Goal: Information Seeking & Learning: Learn about a topic

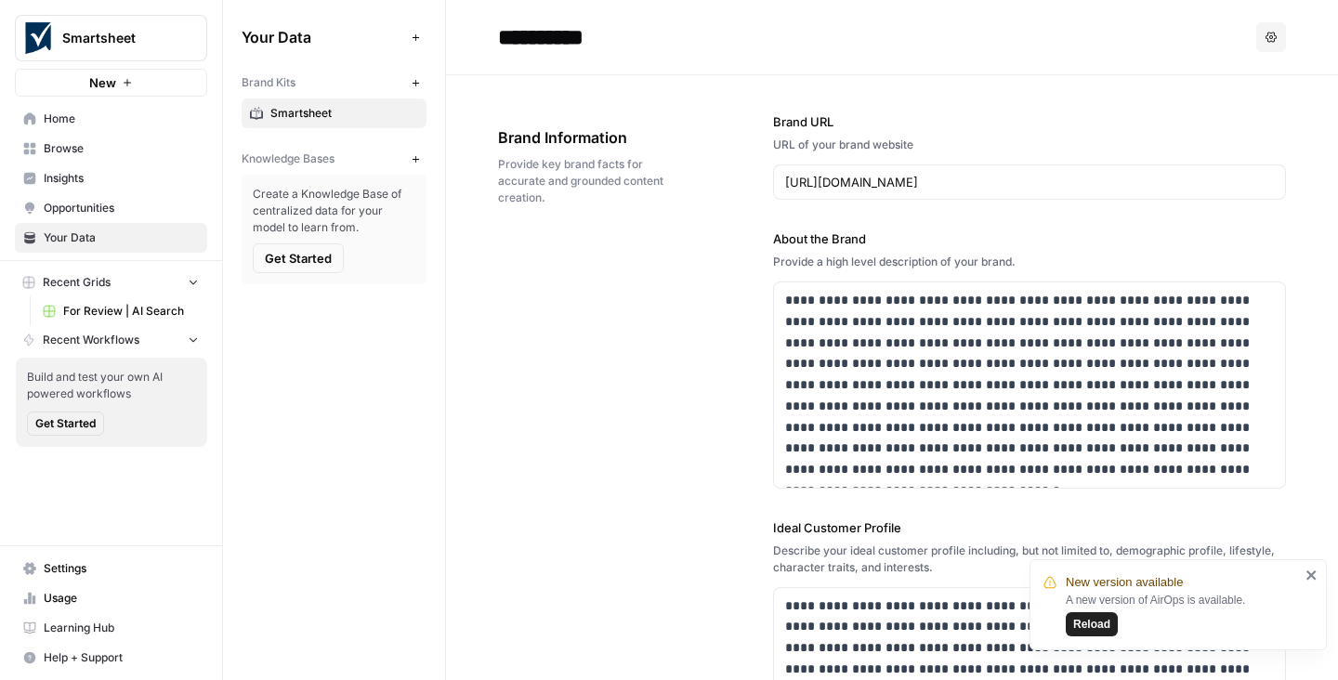
scroll to position [436, 0]
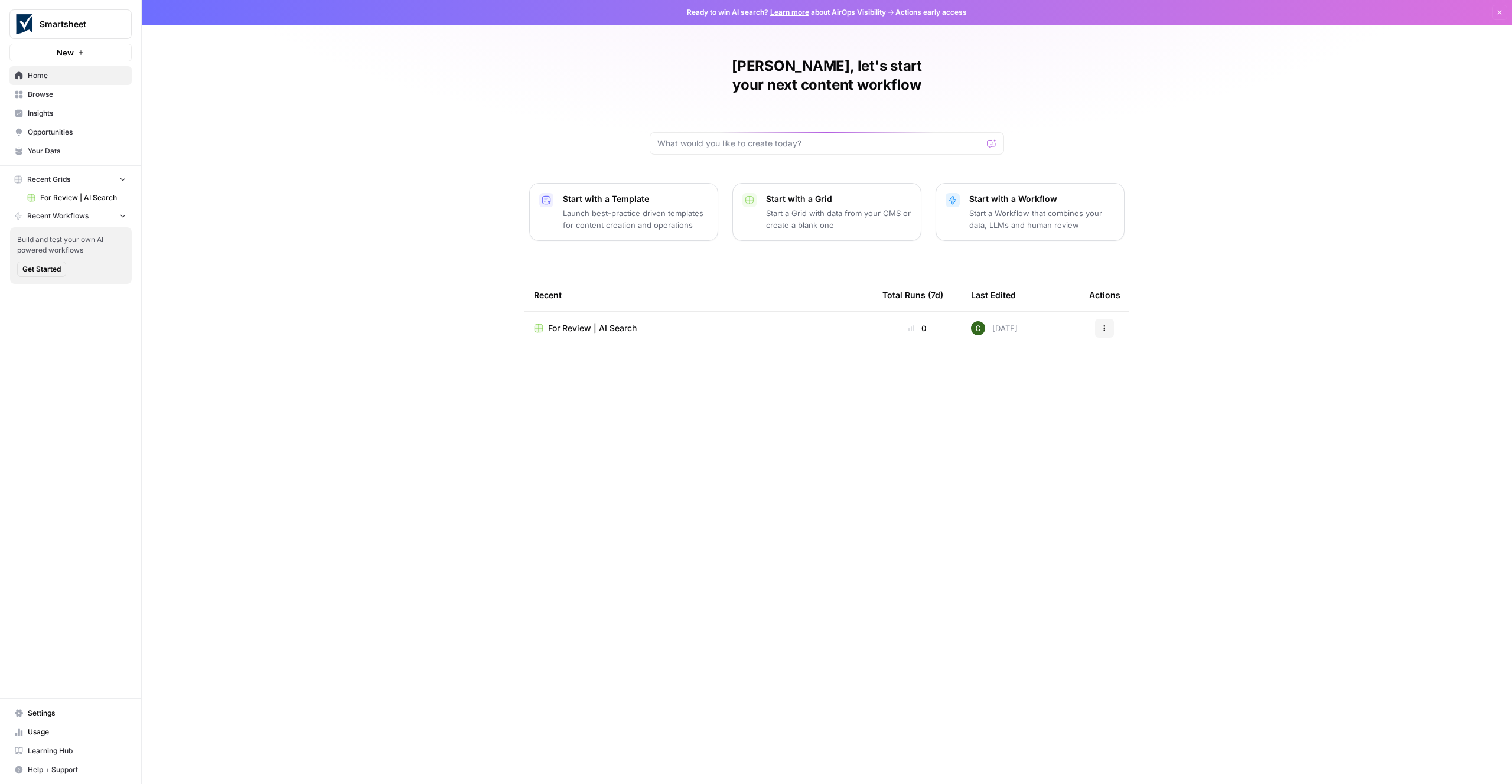
click at [587, 322] on span "For Review | AI Search" at bounding box center [592, 328] width 88 height 12
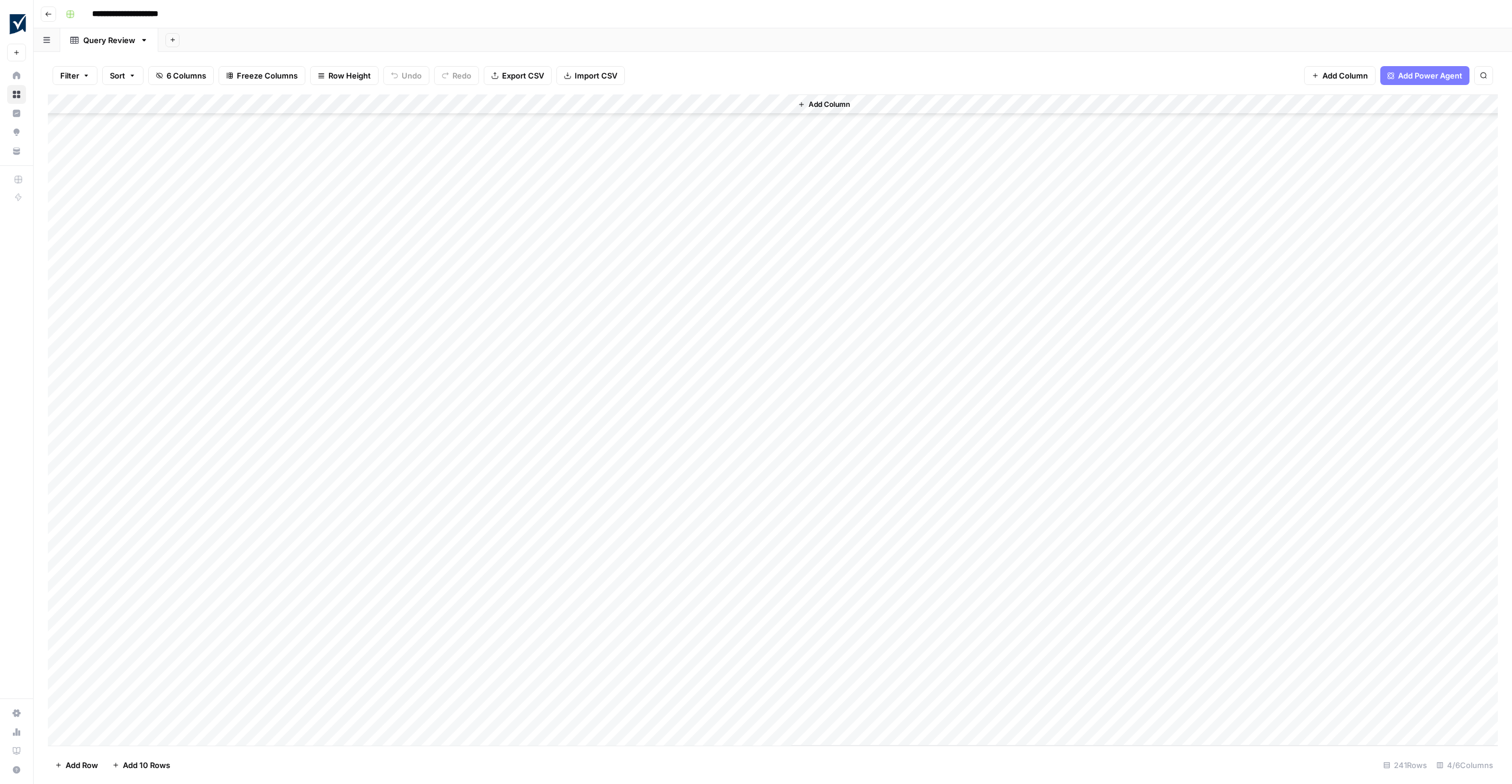
scroll to position [1975, 0]
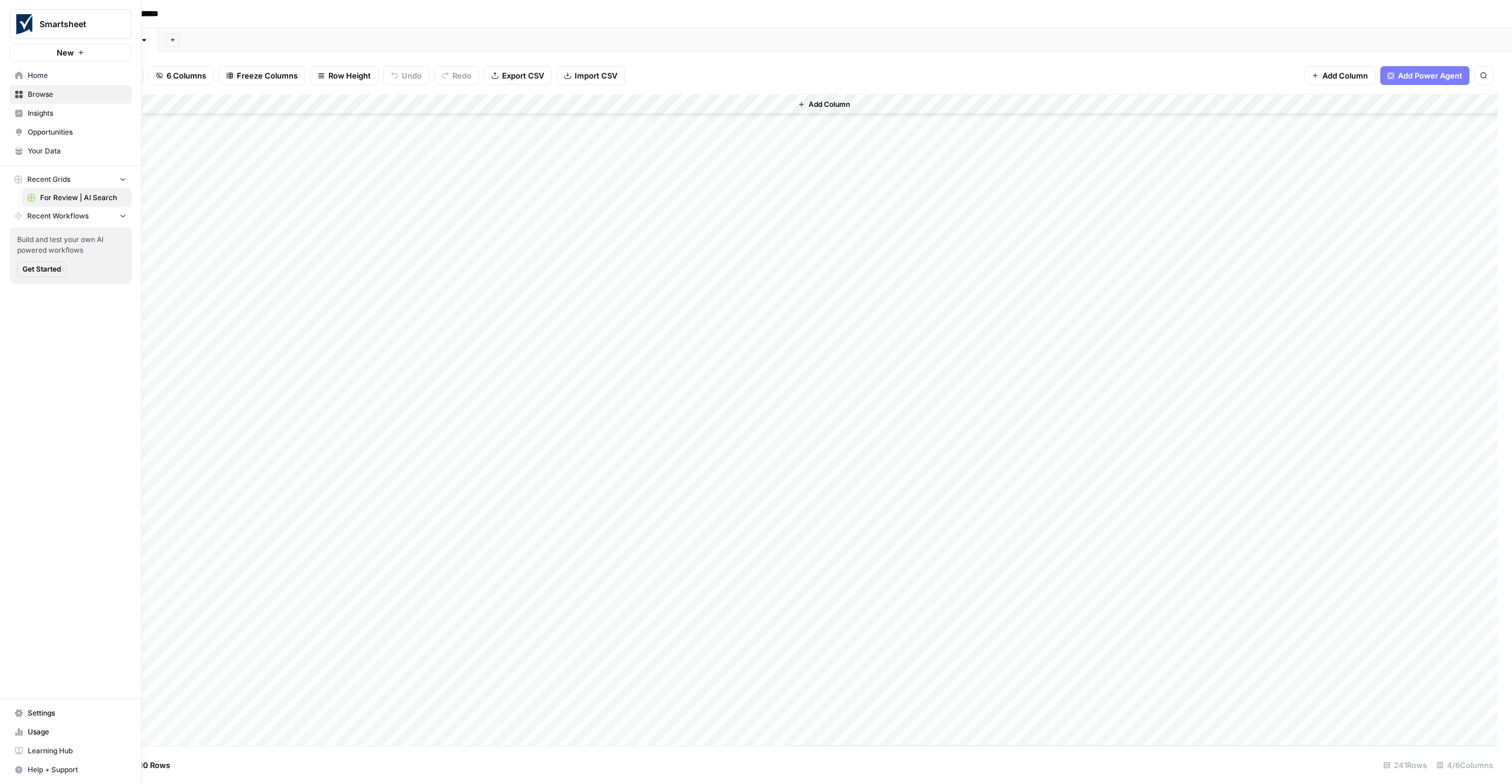
click at [43, 151] on span "Your Data" at bounding box center [77, 151] width 99 height 11
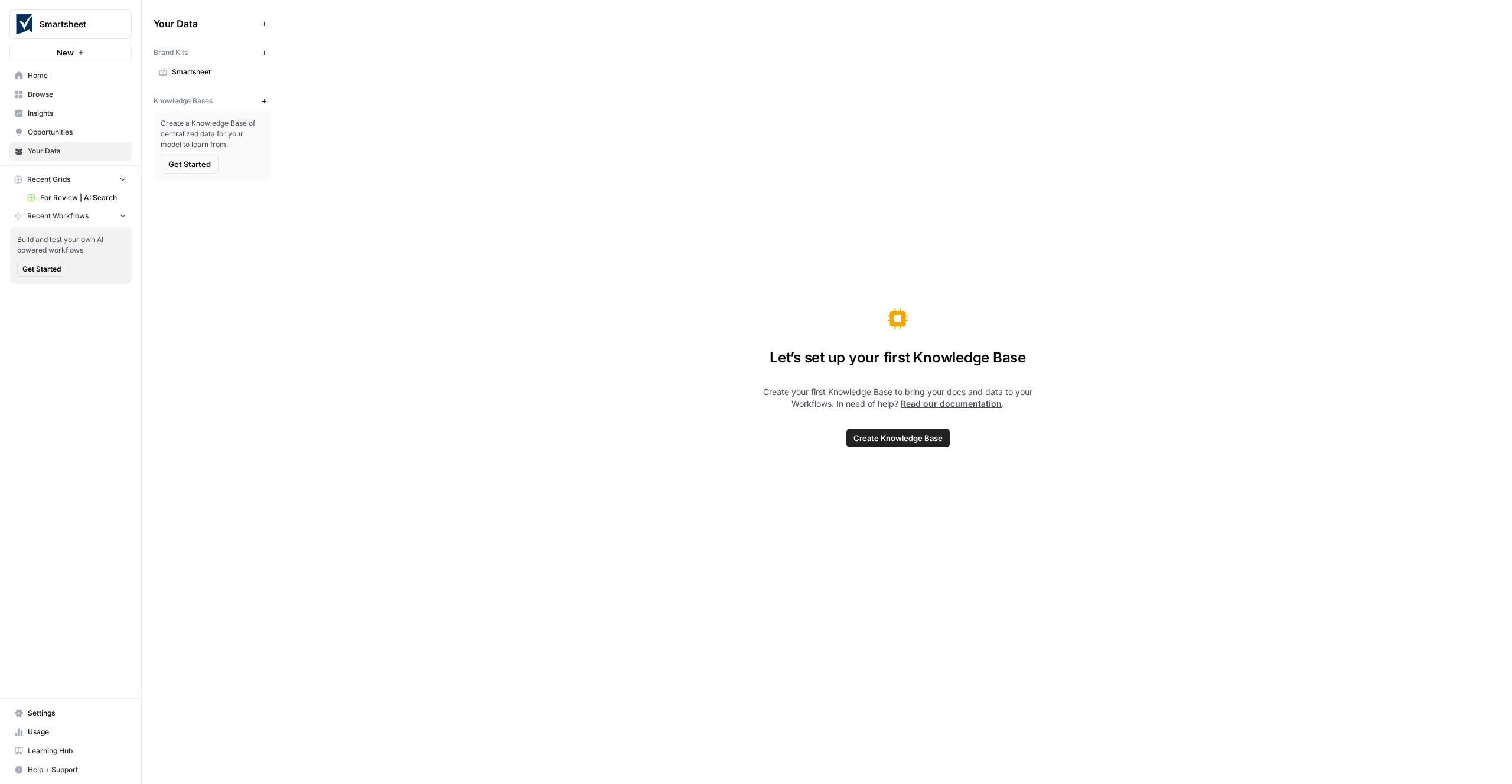
click at [43, 108] on span "Insights" at bounding box center [77, 113] width 99 height 11
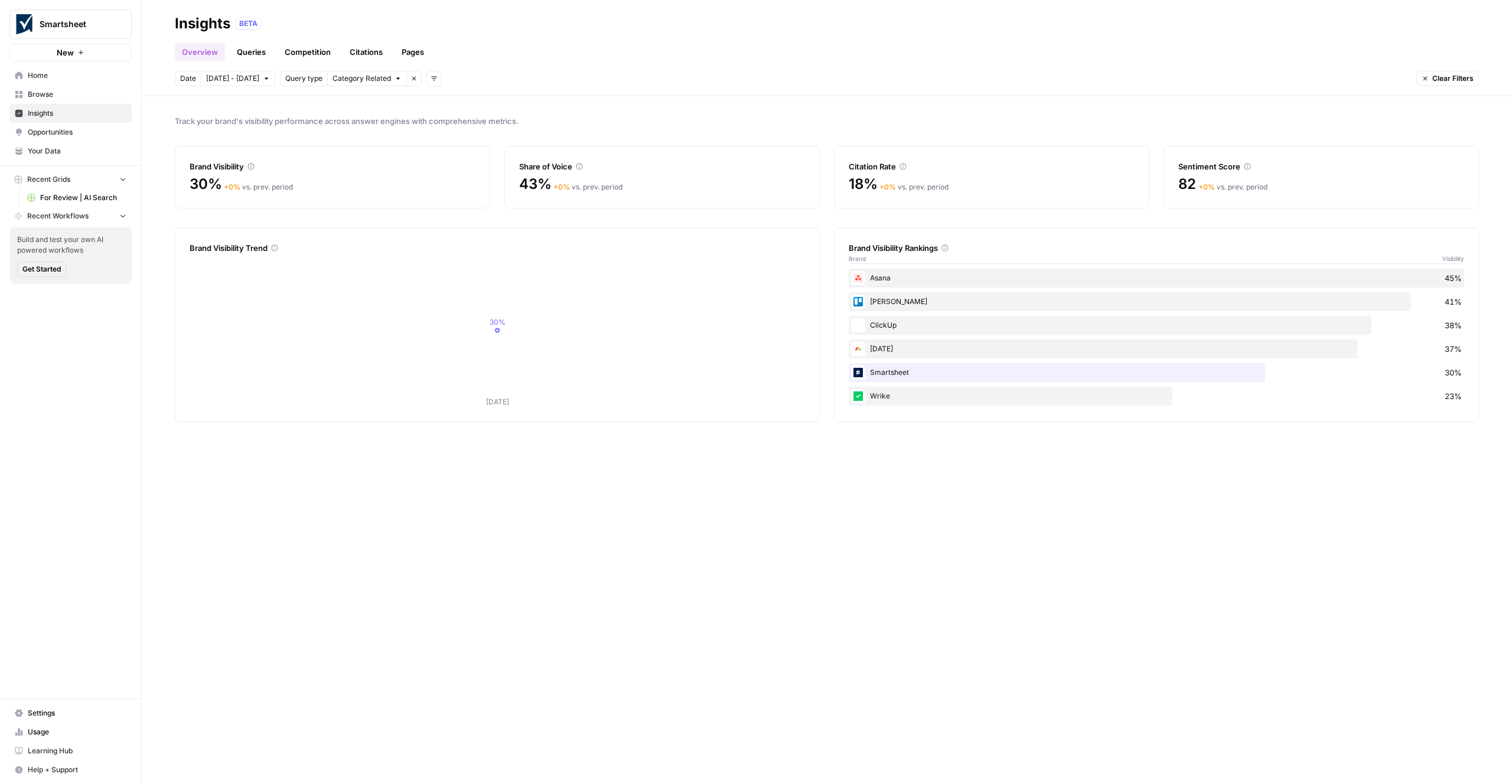
click at [254, 52] on link "Queries" at bounding box center [252, 52] width 43 height 19
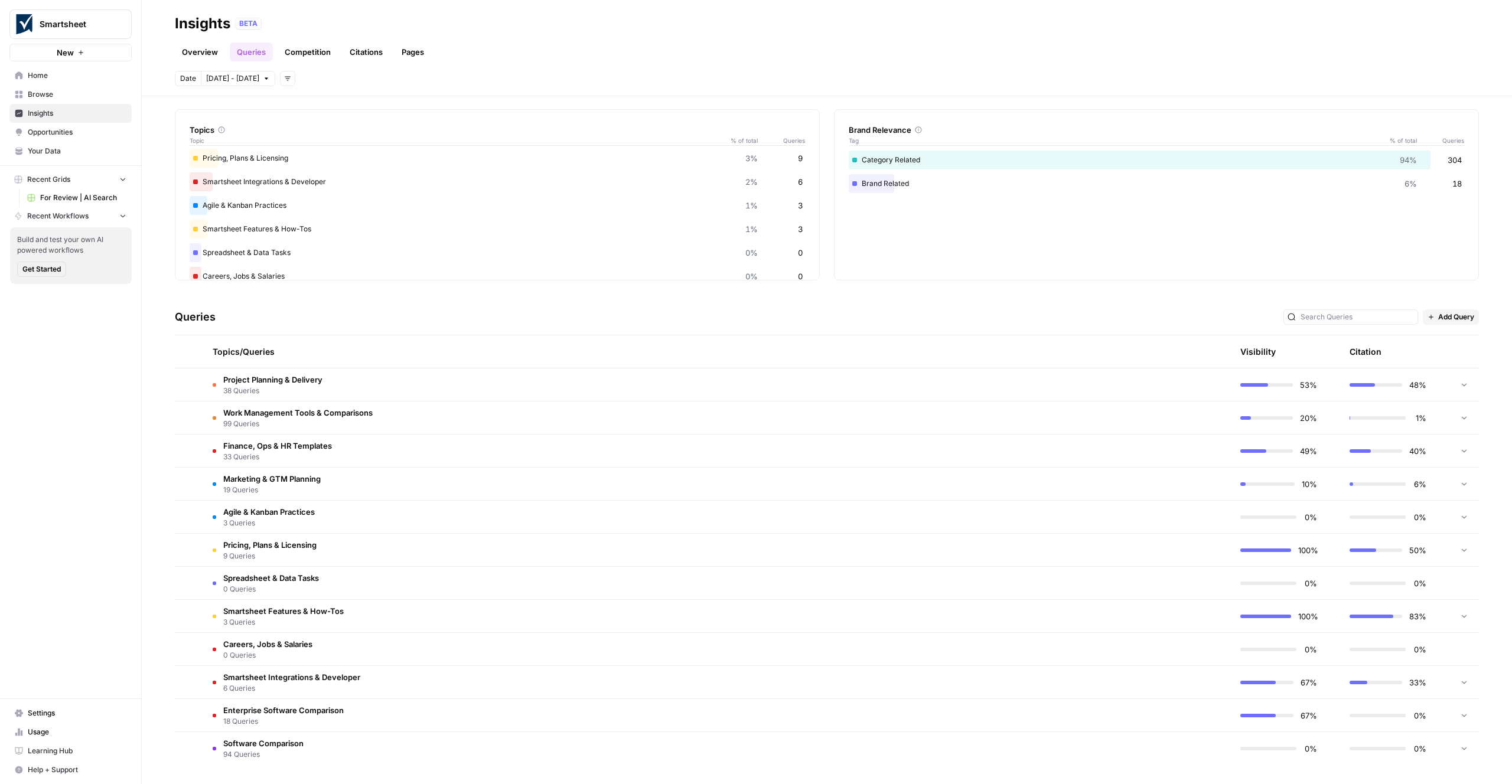
scroll to position [151, 0]
click at [264, 379] on span "Project Planning & Delivery" at bounding box center [273, 379] width 99 height 12
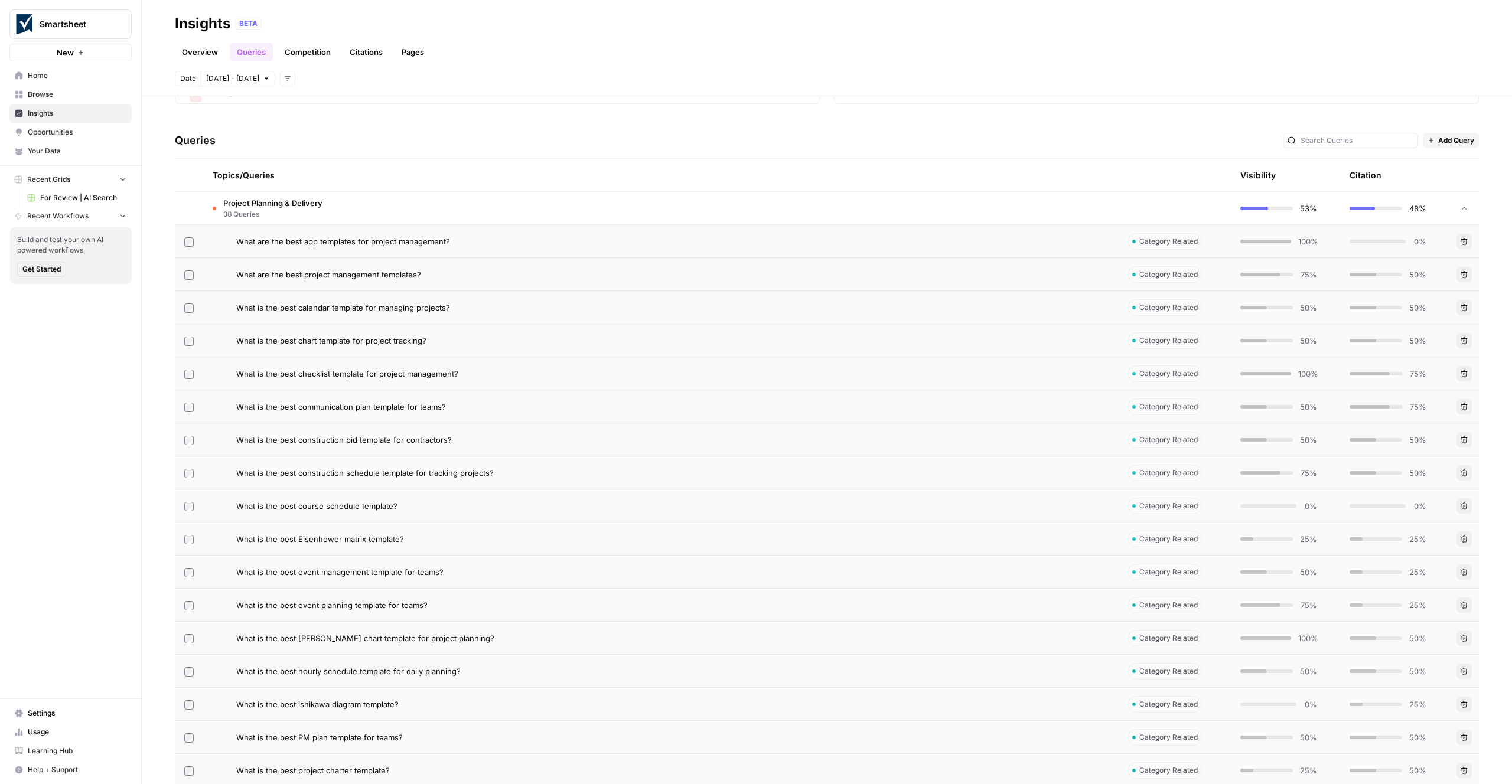
scroll to position [0, 0]
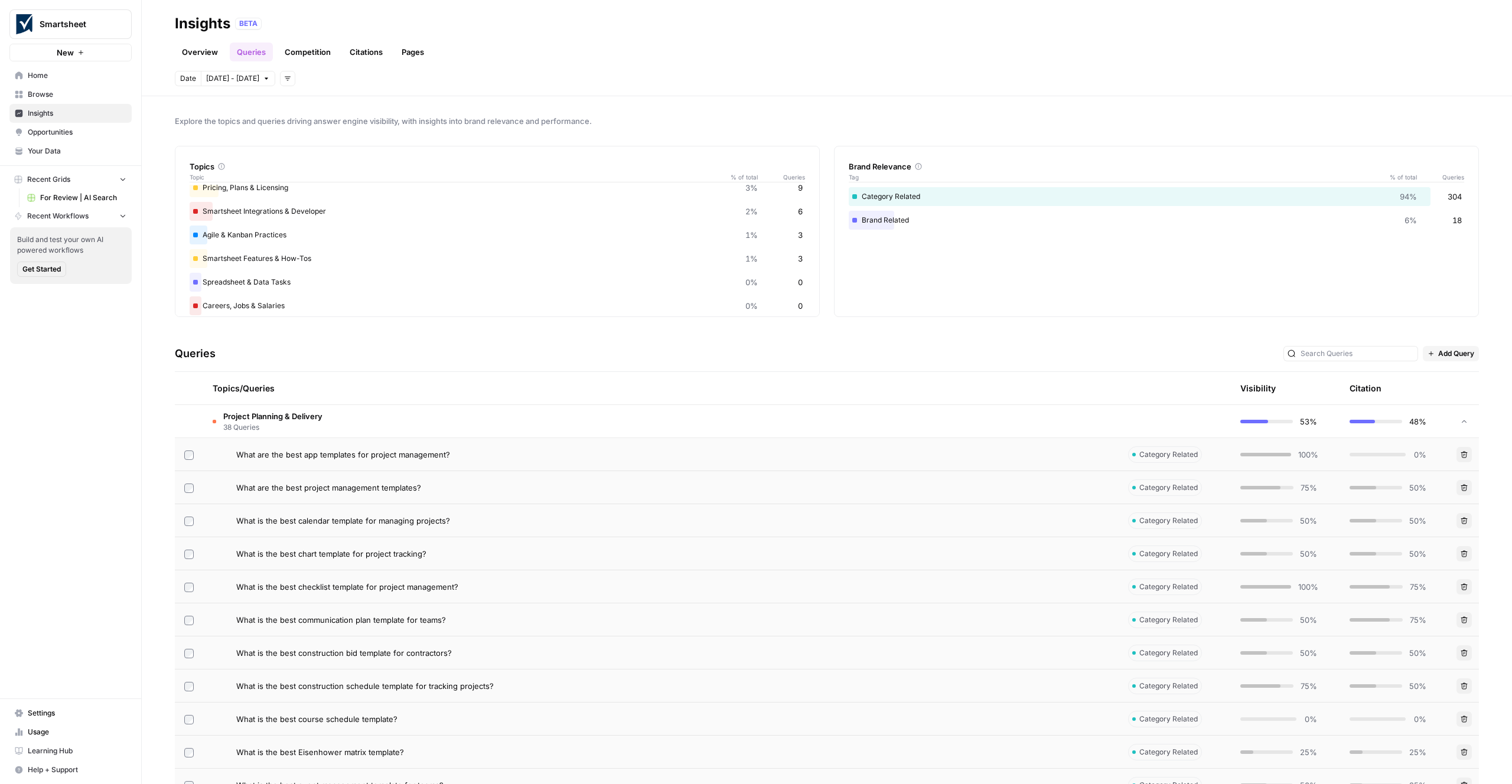
click at [306, 53] on link "Competition" at bounding box center [308, 52] width 60 height 19
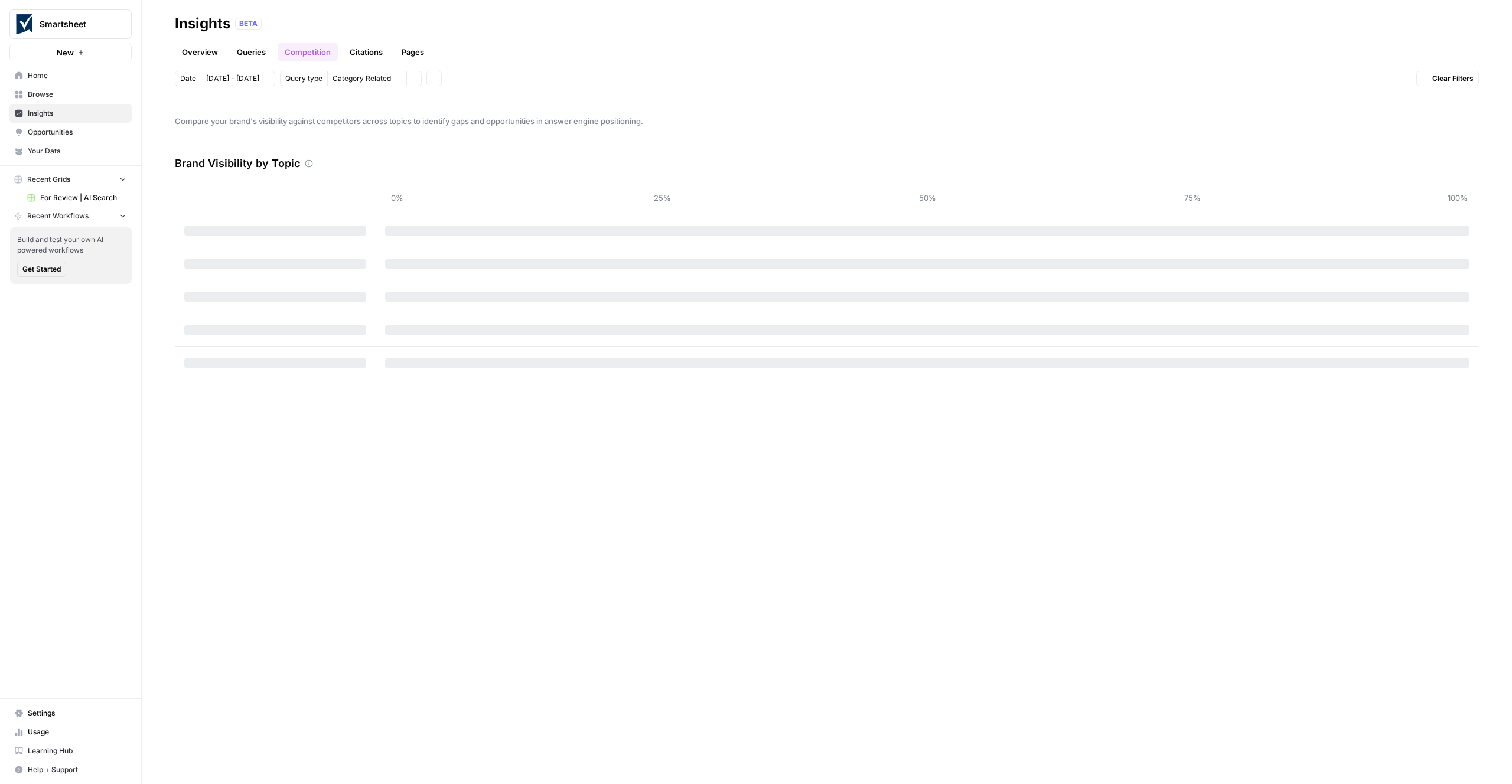
click at [364, 58] on link "Citations" at bounding box center [366, 52] width 47 height 19
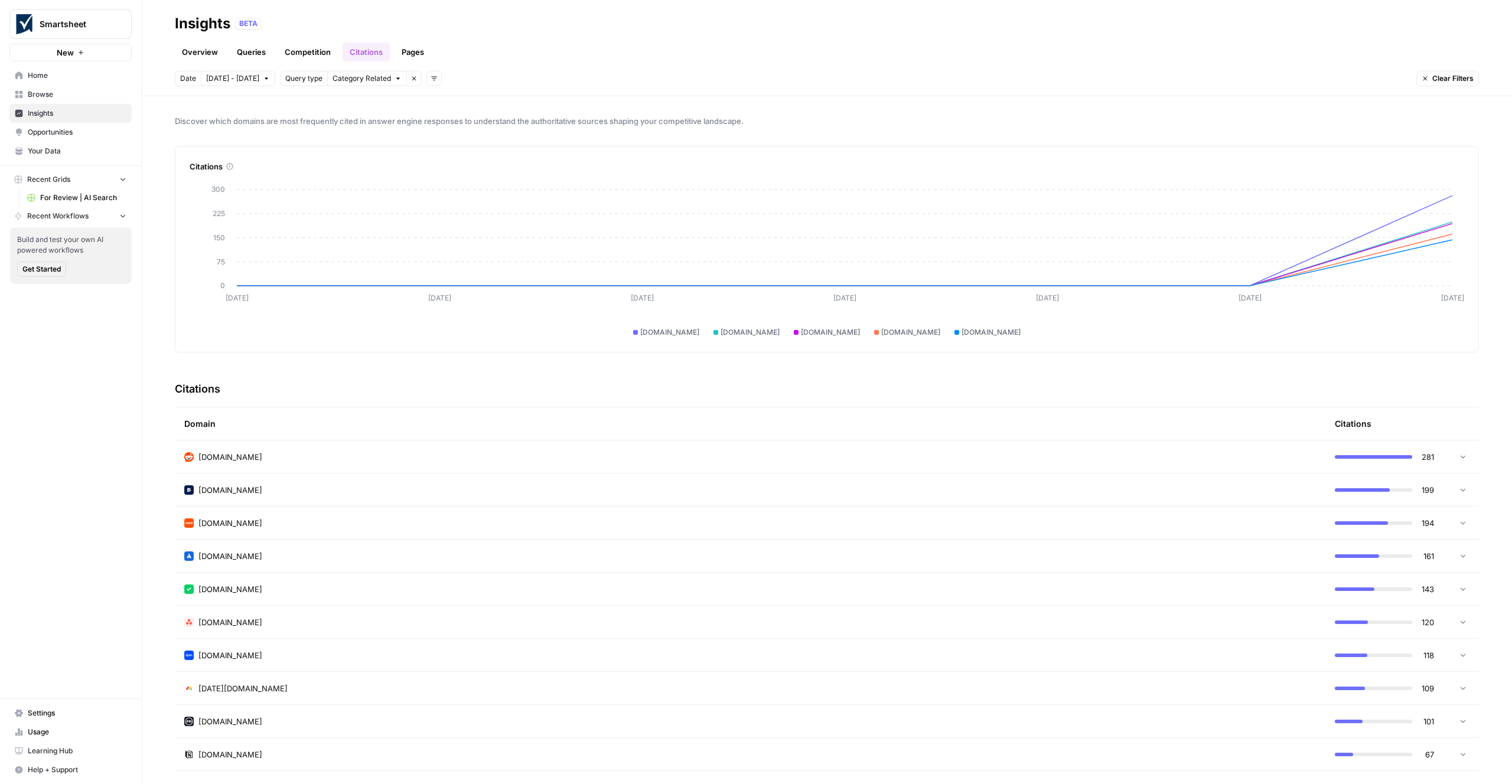
click at [416, 55] on link "Pages" at bounding box center [413, 52] width 37 height 19
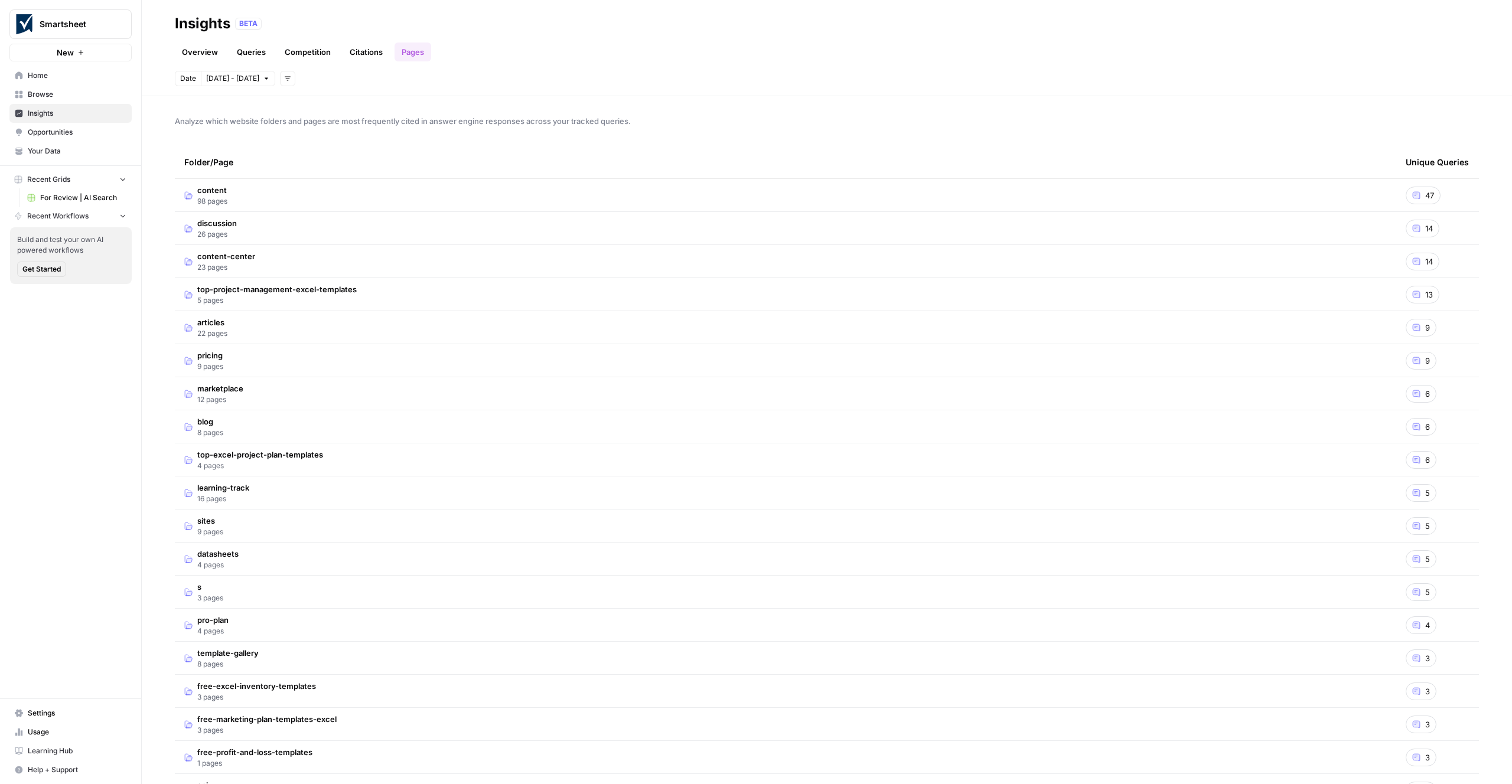
click at [362, 51] on link "Citations" at bounding box center [366, 52] width 47 height 19
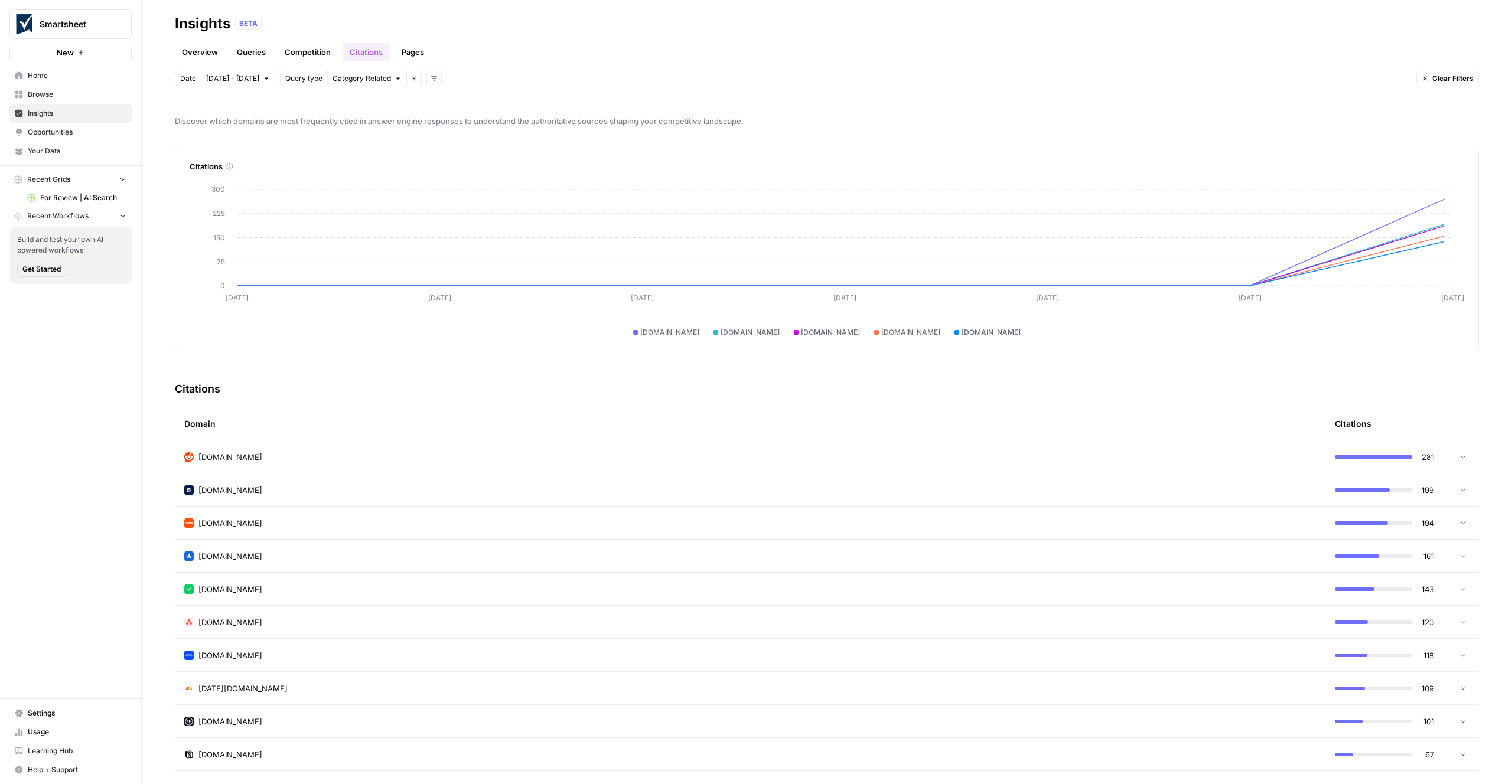
click at [320, 49] on link "Competition" at bounding box center [308, 52] width 60 height 19
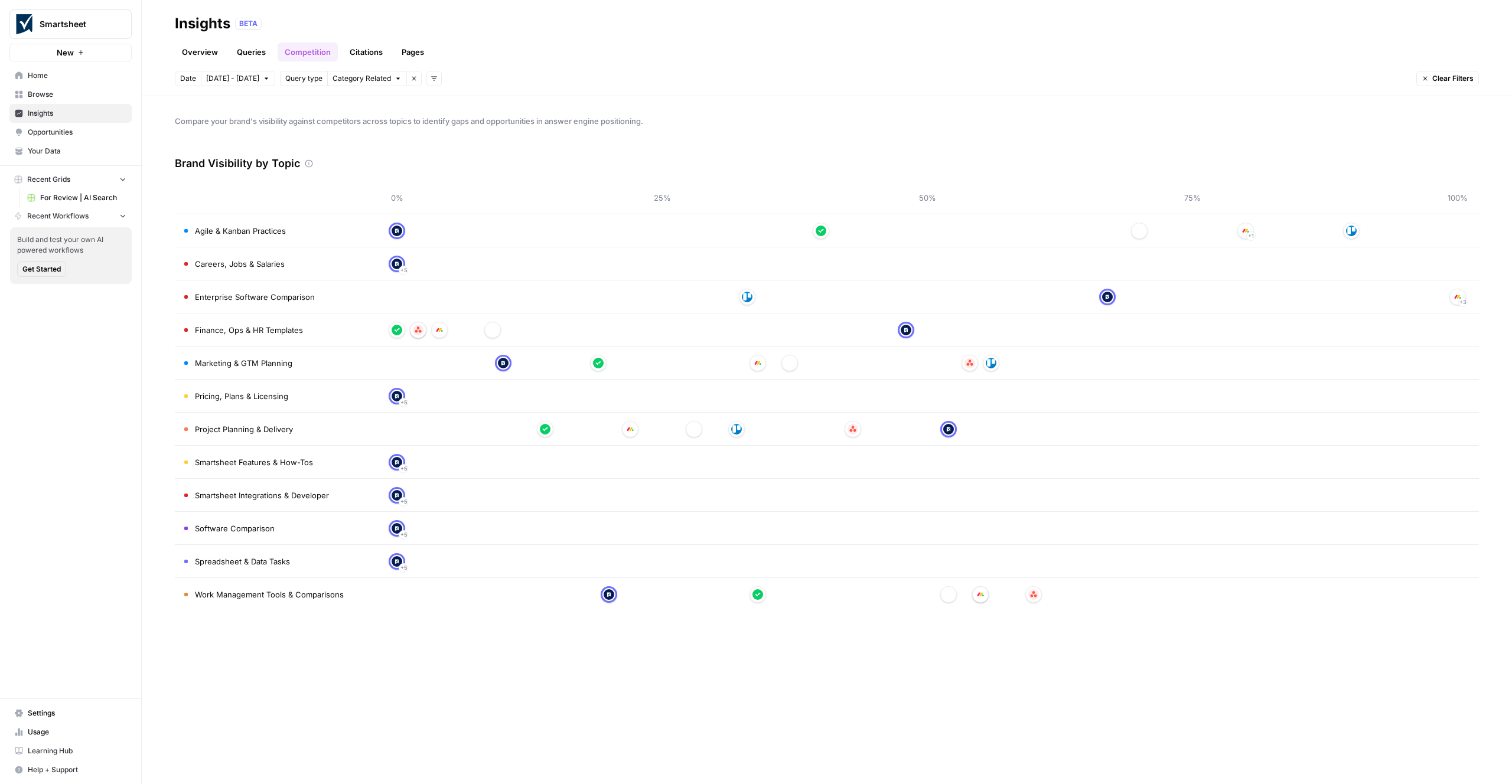
click at [251, 56] on link "Queries" at bounding box center [252, 52] width 43 height 19
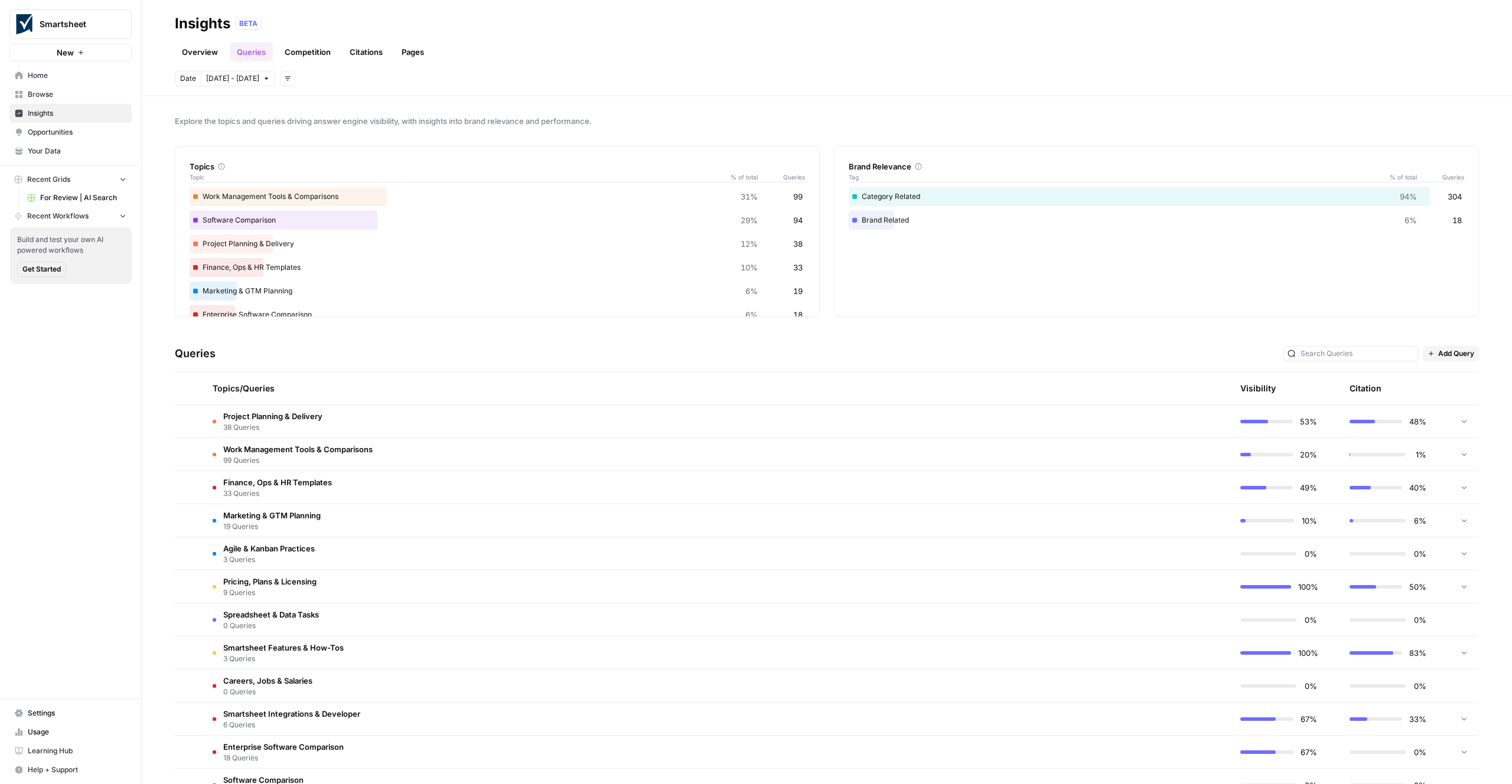
click at [255, 420] on span "Project Planning & Delivery" at bounding box center [273, 416] width 99 height 12
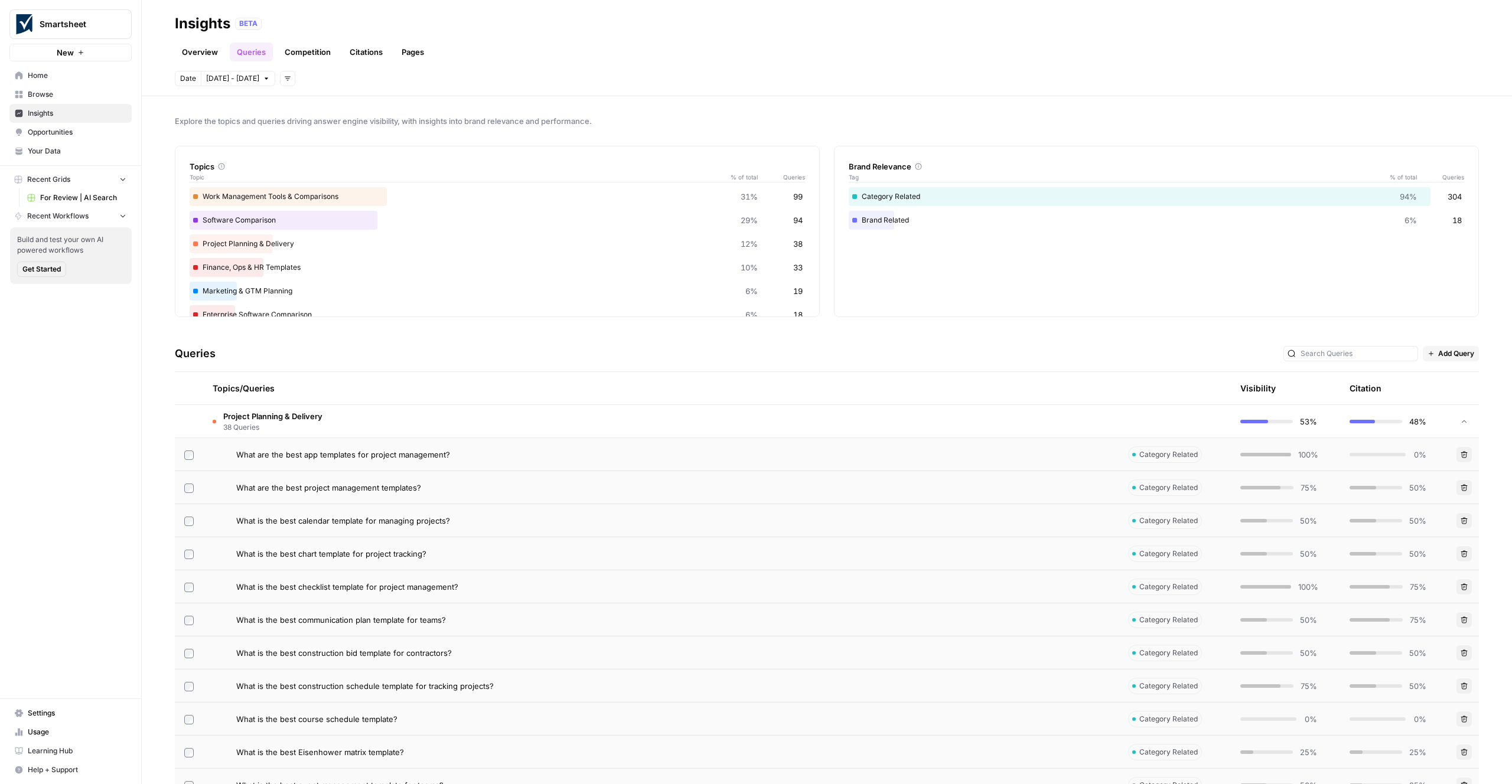
click at [299, 455] on span "What are the best app templates for project management?" at bounding box center [343, 454] width 214 height 12
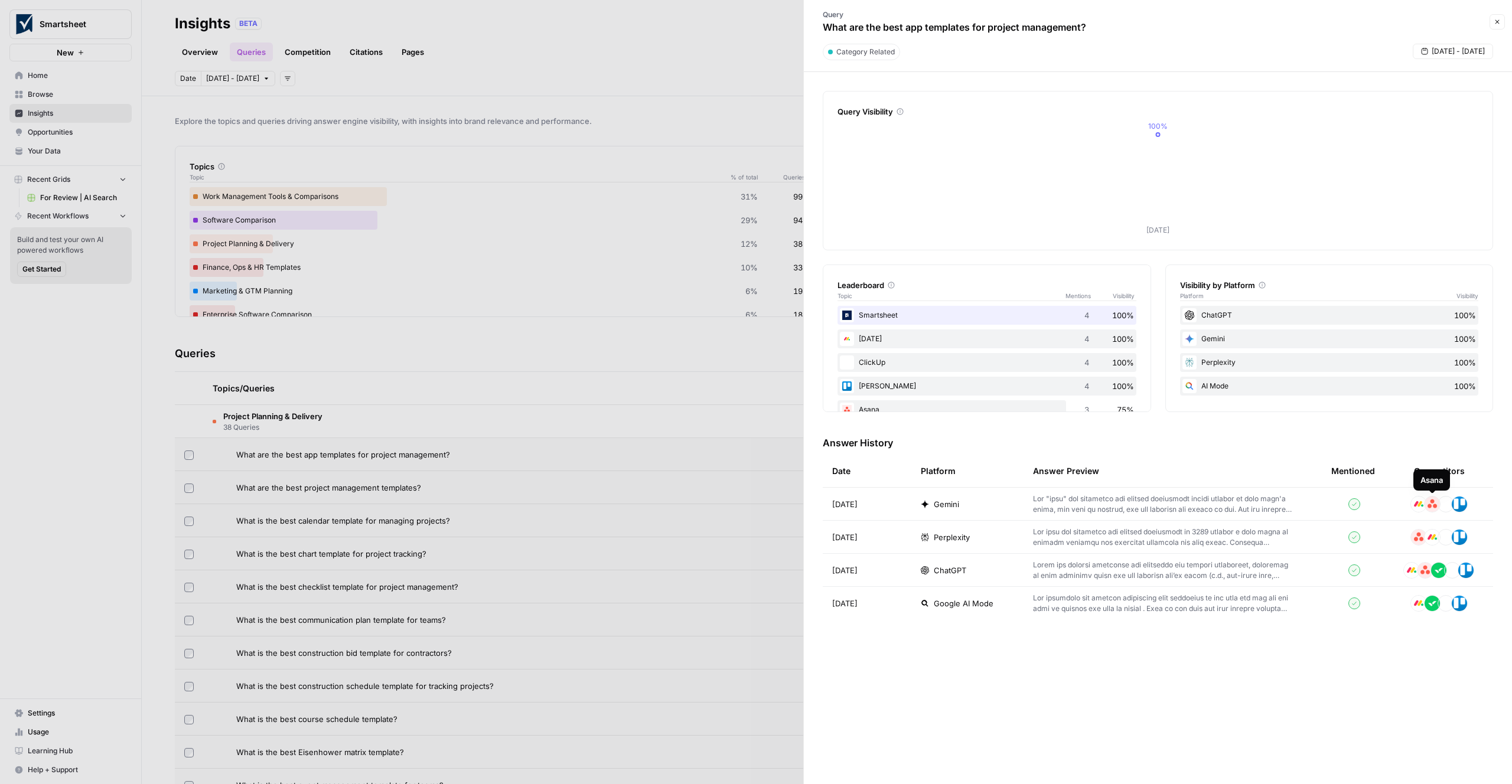
click at [1427, 504] on img at bounding box center [1433, 504] width 17 height 17
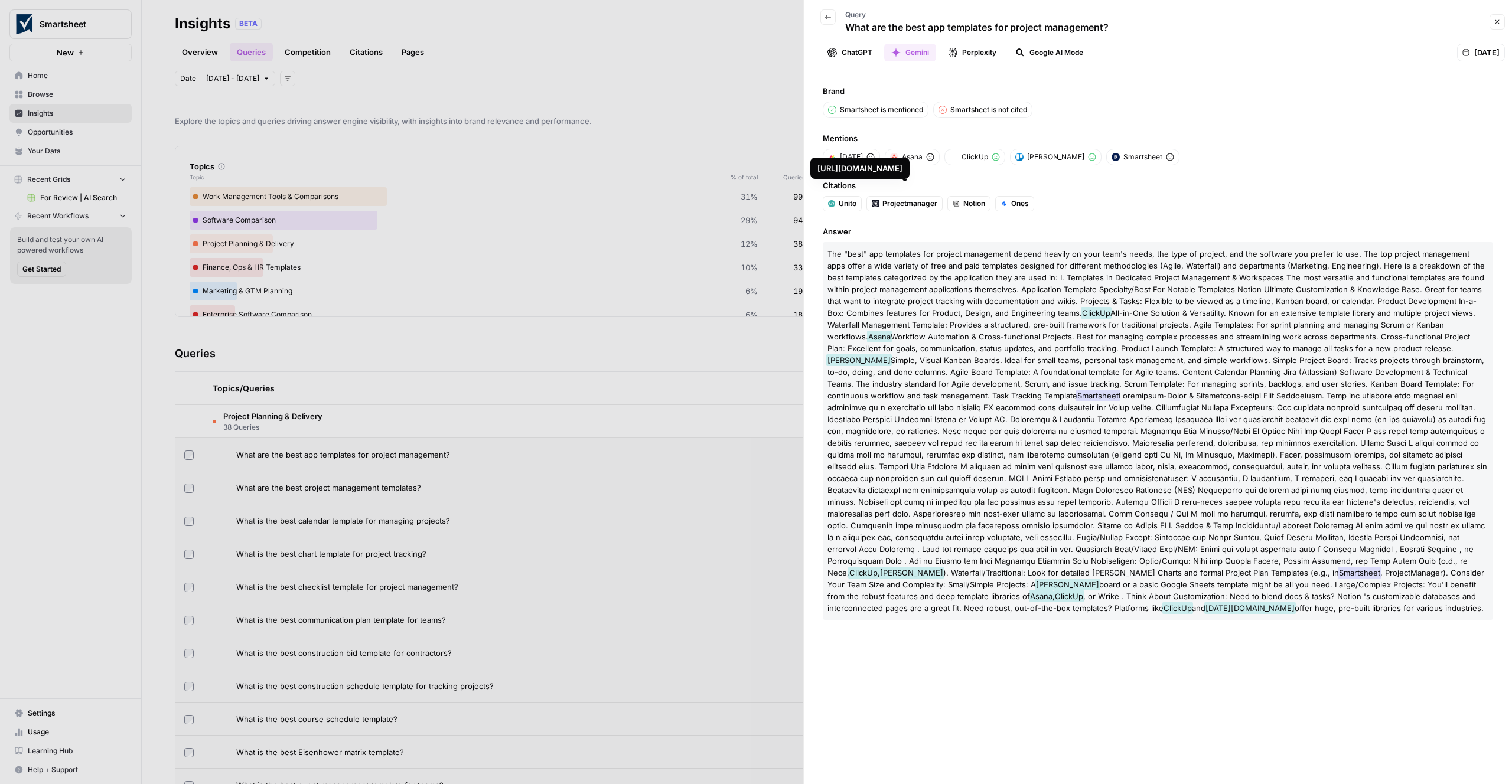
click at [913, 205] on span "Projectmanager" at bounding box center [910, 203] width 55 height 11
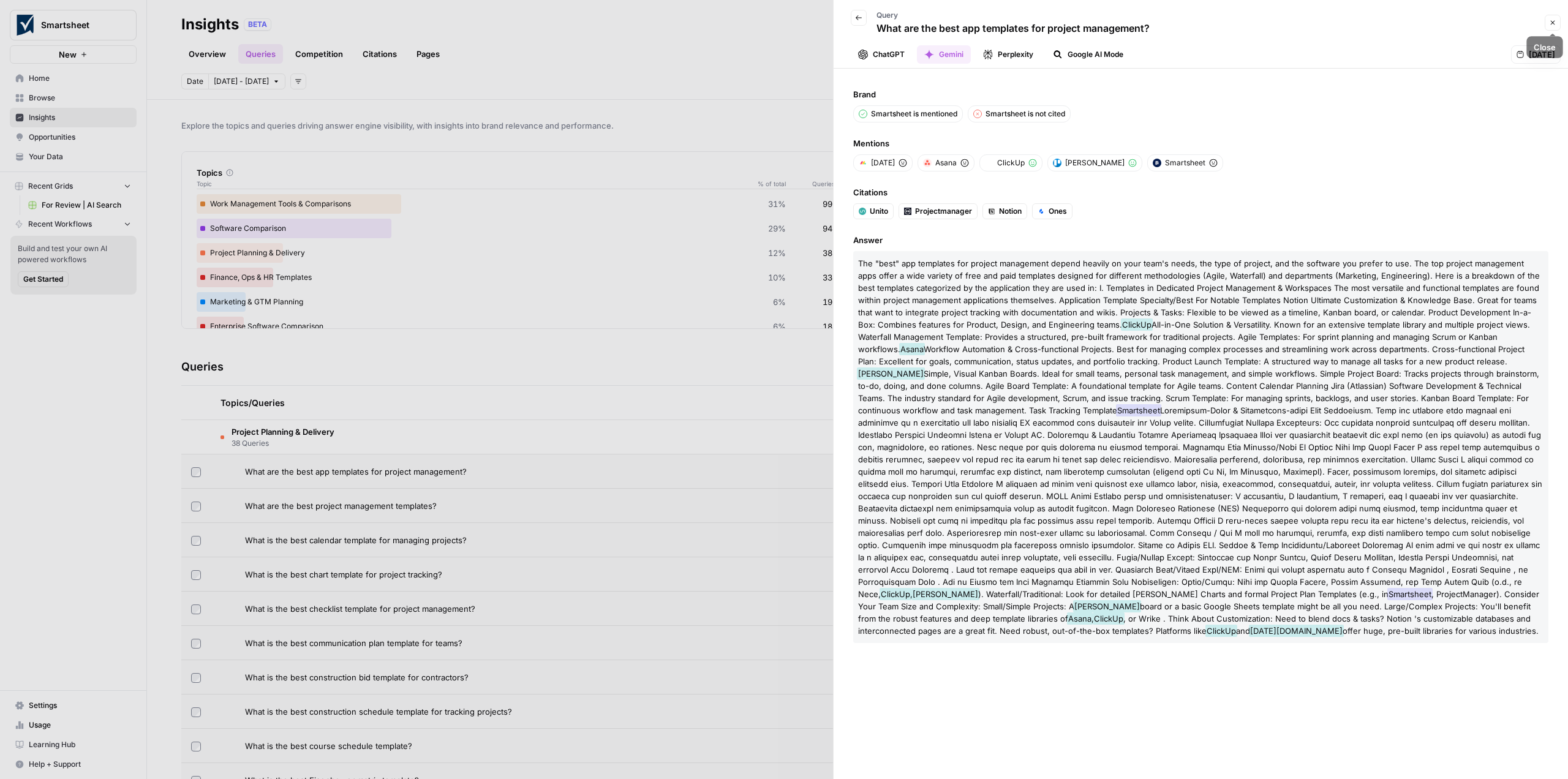
click at [1555, 24] on icon "button" at bounding box center [1553, 23] width 5 height 5
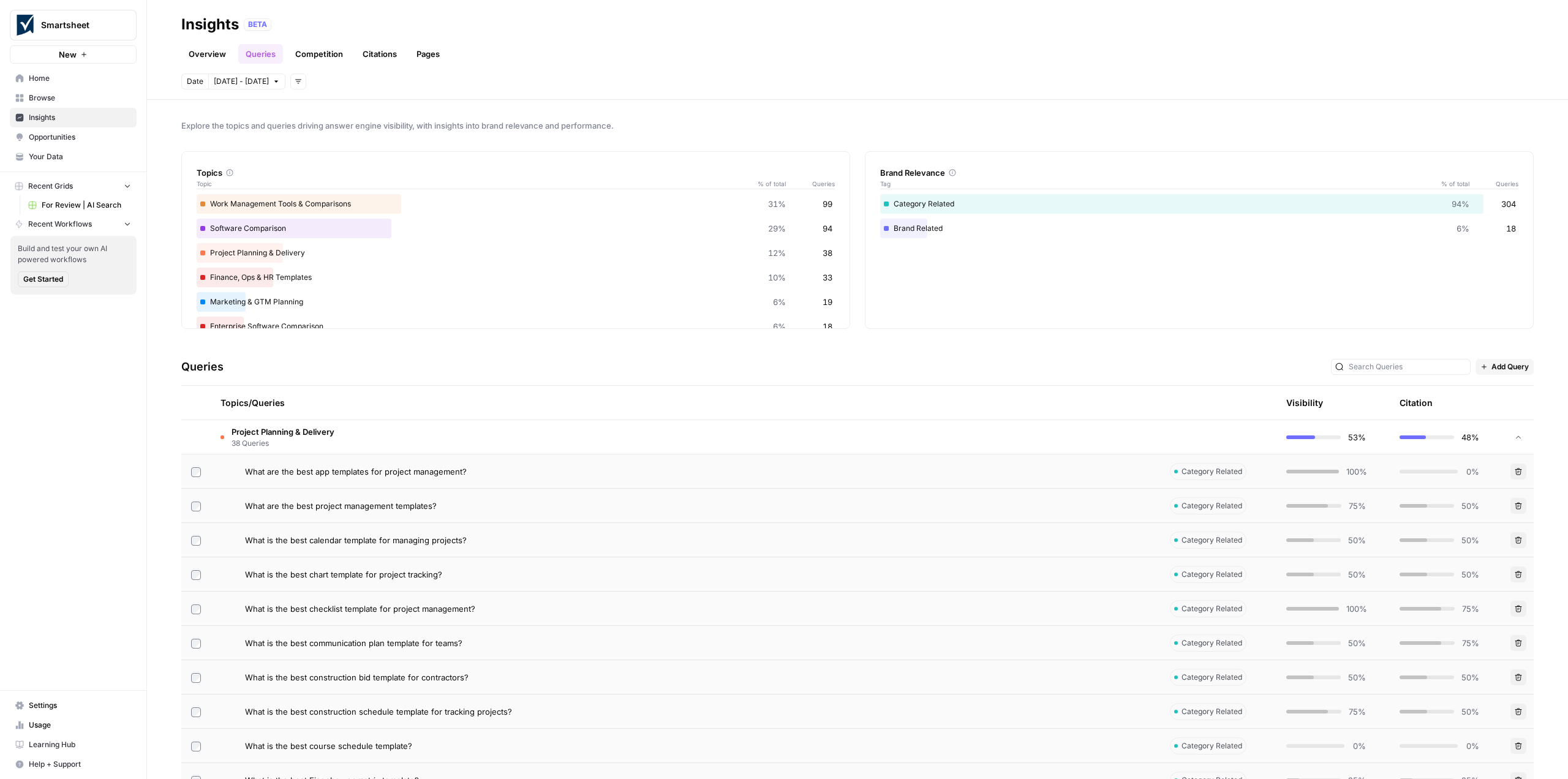
click at [309, 55] on link "Competition" at bounding box center [319, 54] width 63 height 20
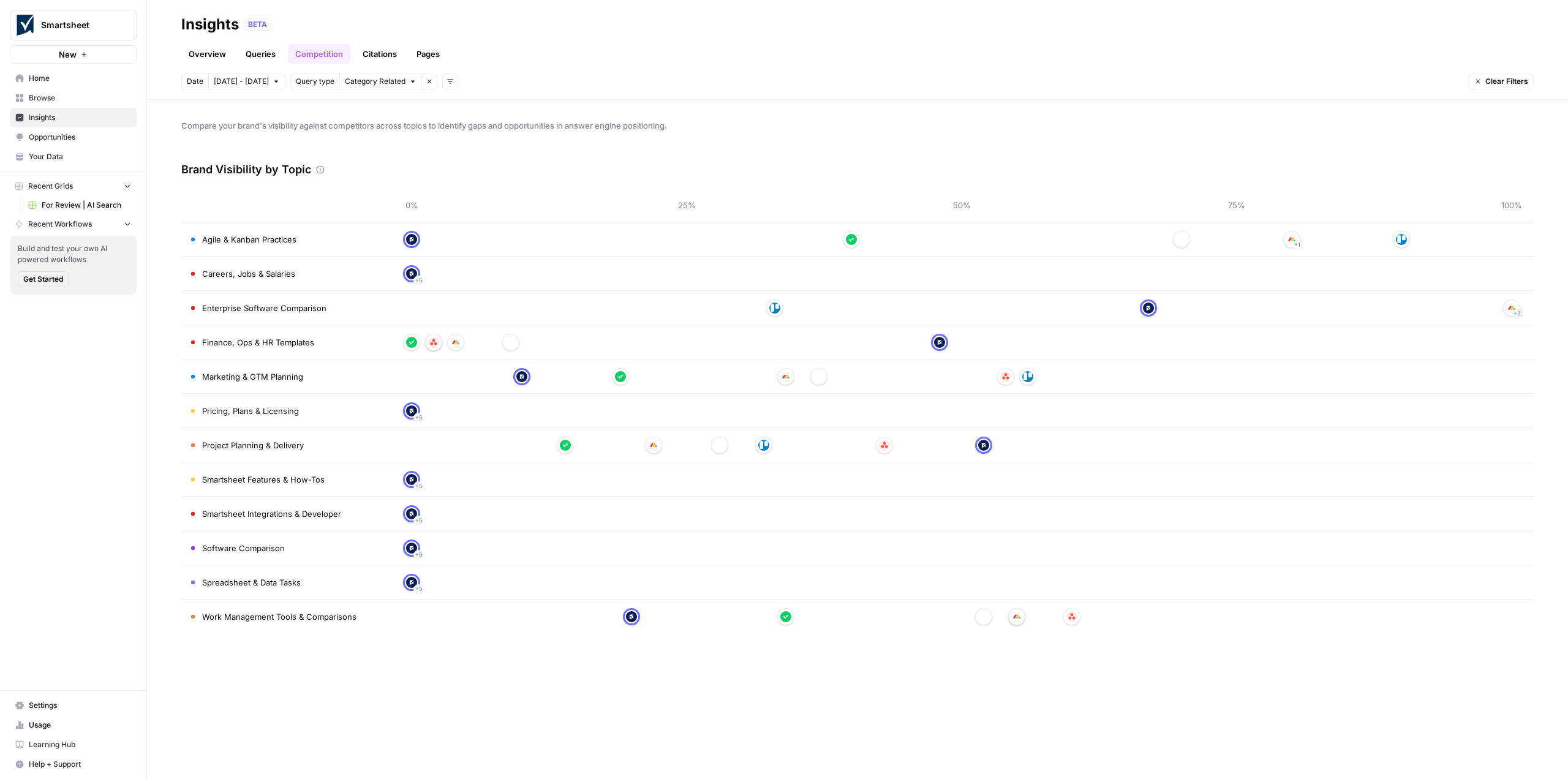
click at [254, 56] on link "Queries" at bounding box center [261, 54] width 45 height 20
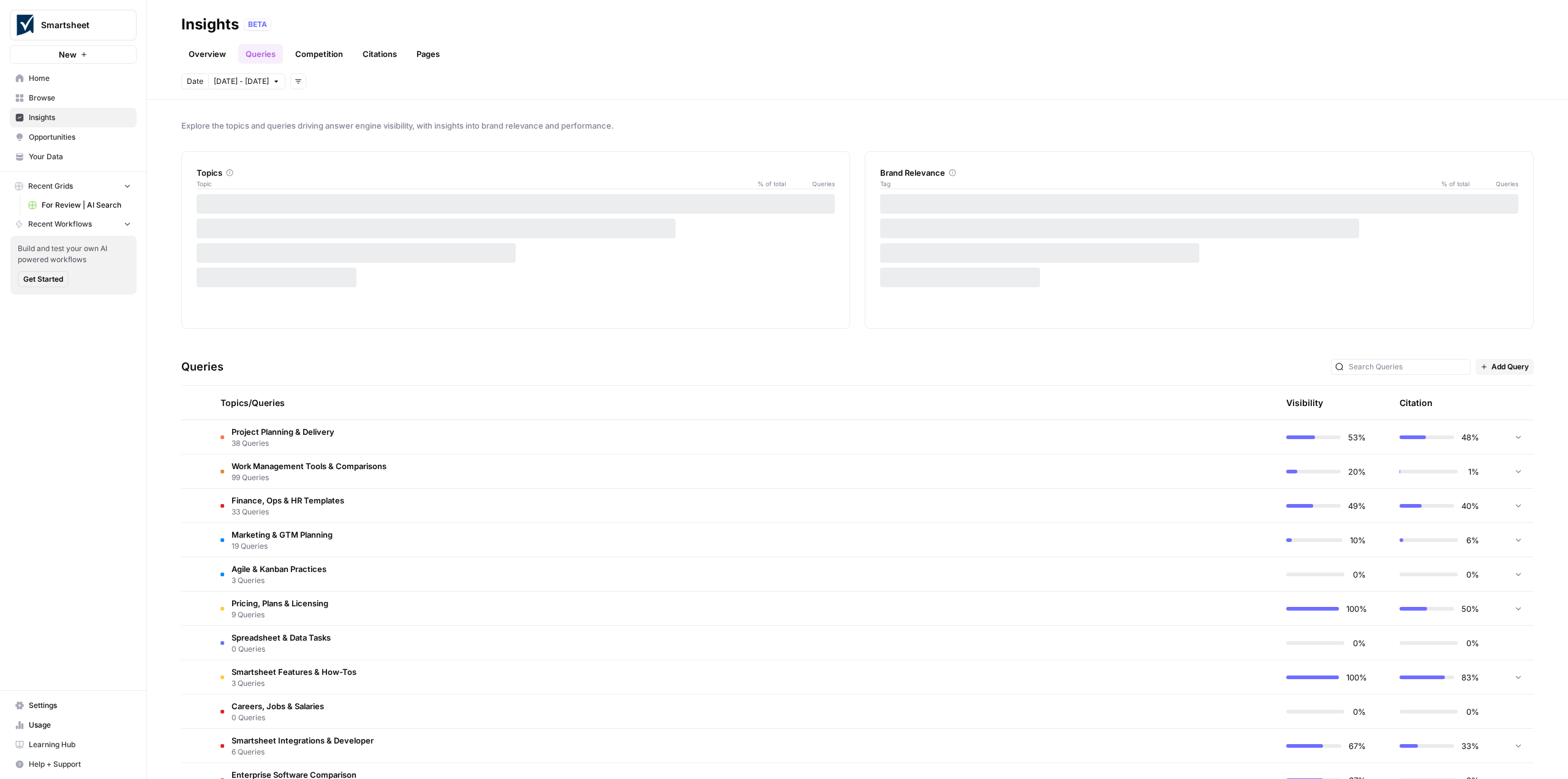
click at [211, 55] on link "Overview" at bounding box center [207, 54] width 52 height 20
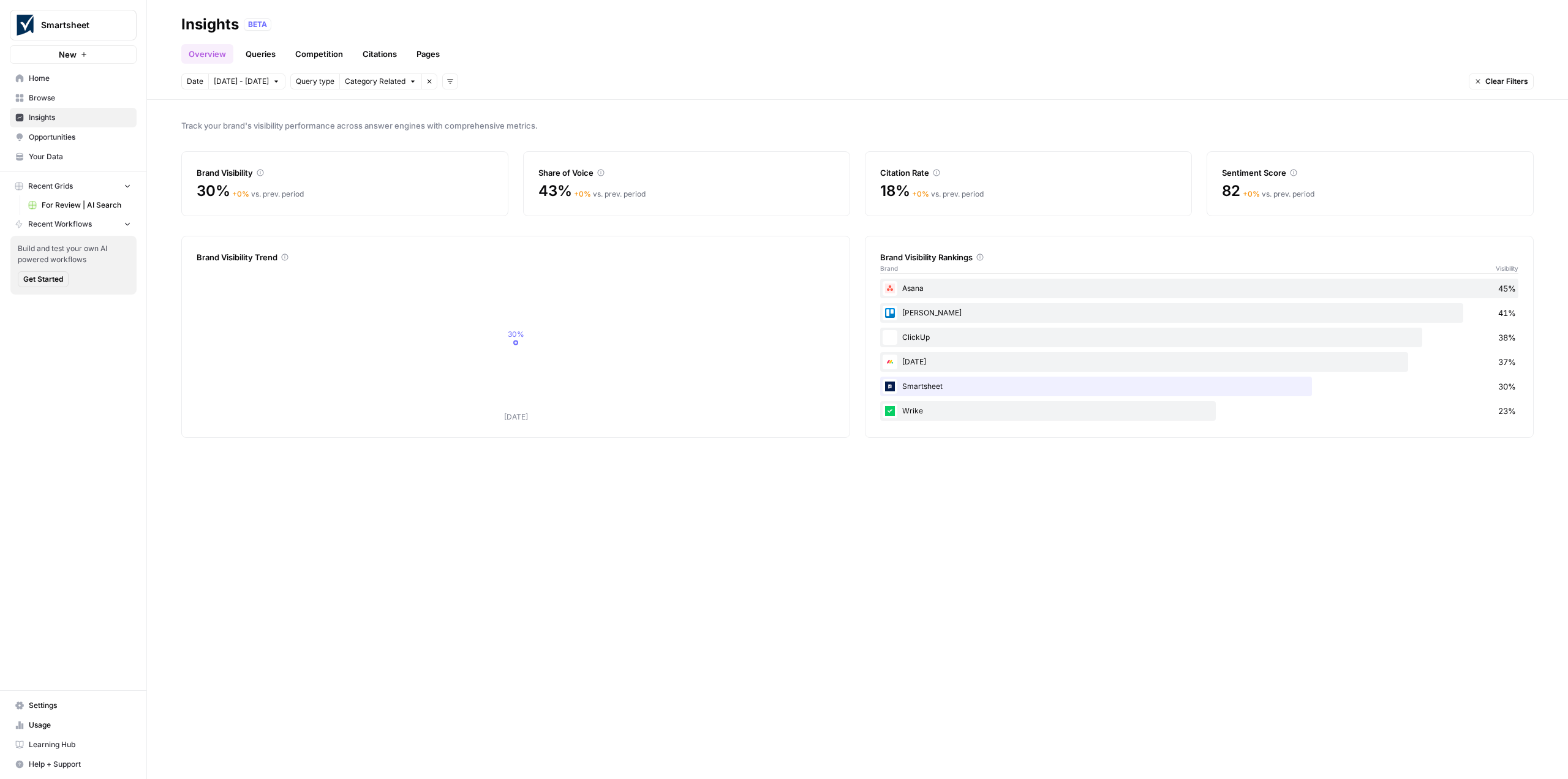
click at [254, 55] on link "Queries" at bounding box center [261, 54] width 45 height 20
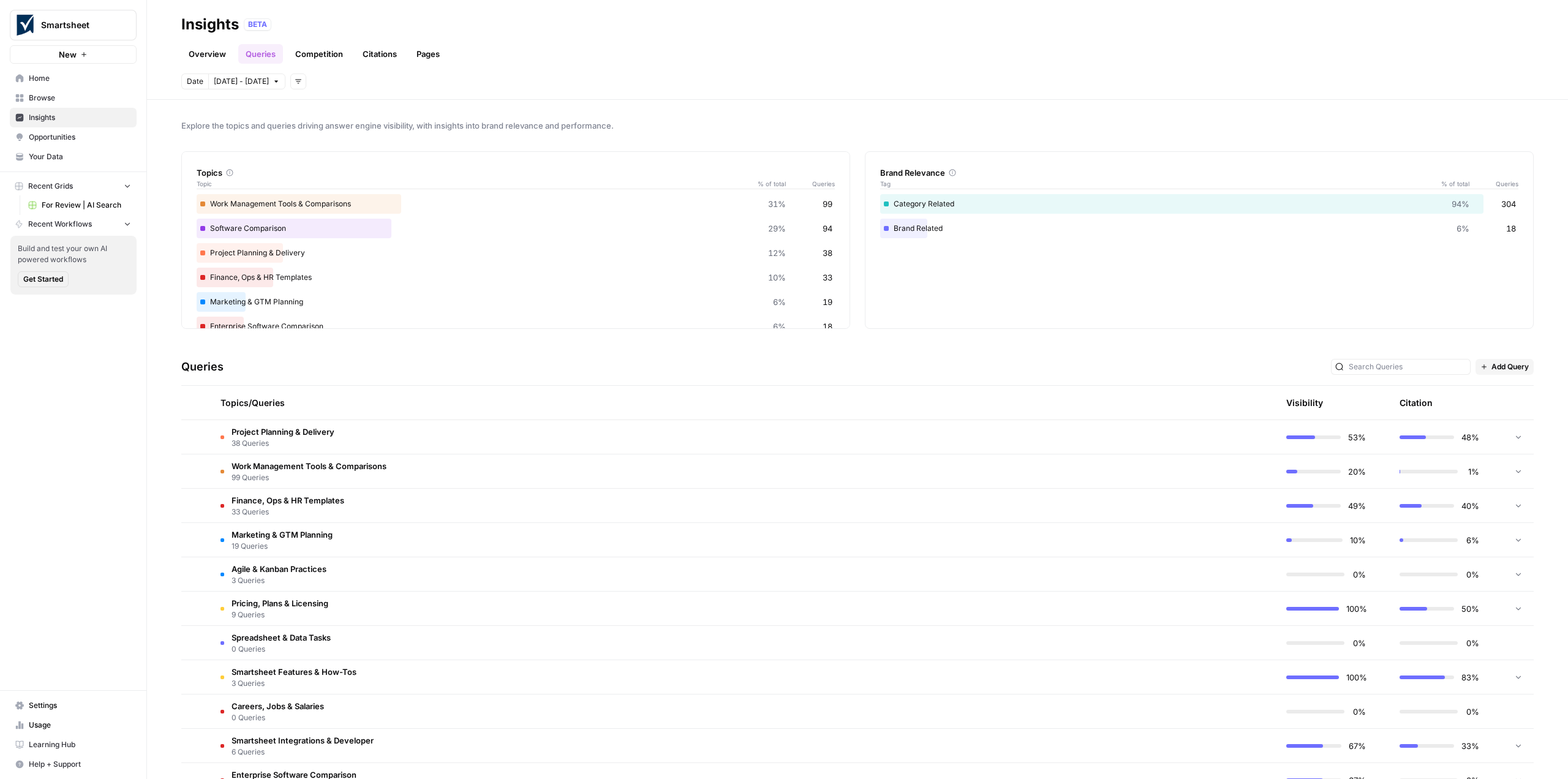
click at [556, 34] on header "Insights BETA Overview Queries Competition Citations Pages Date Oct 1 - Oct 7 A…" at bounding box center [857, 49] width 1421 height 100
